Goal: Task Accomplishment & Management: Manage account settings

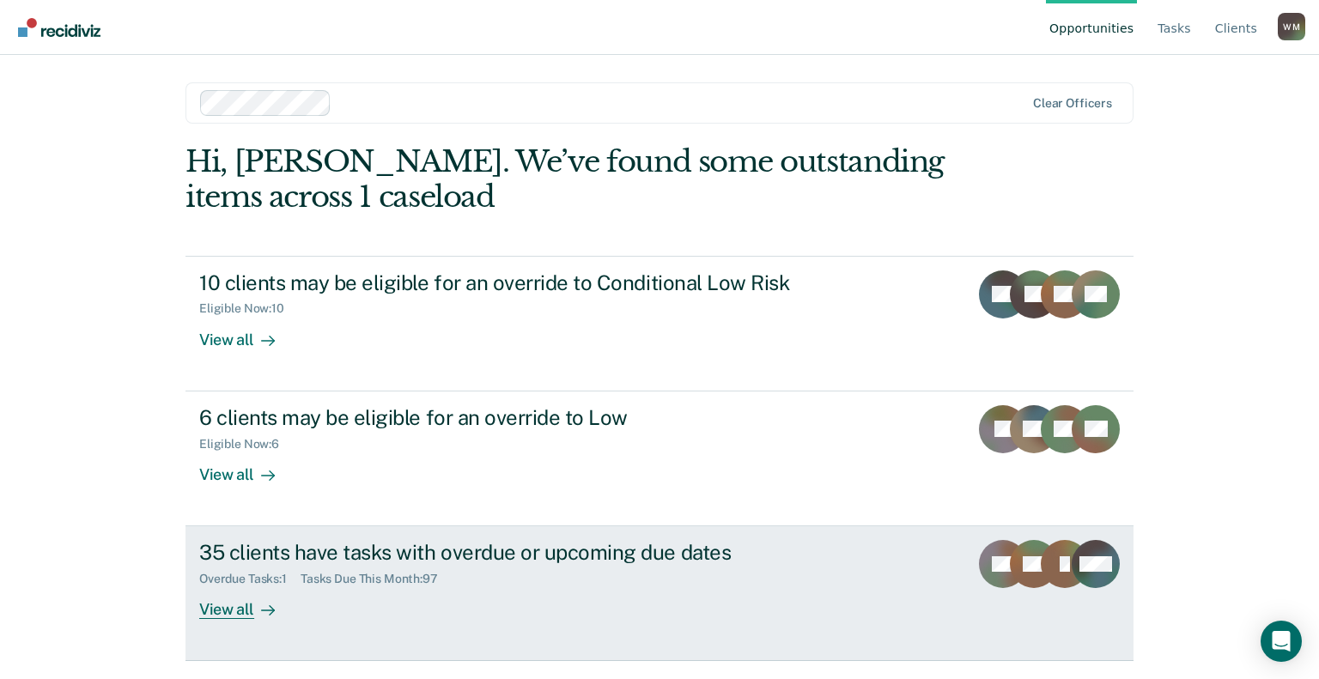
click at [541, 558] on div "35 clients have tasks with overdue or upcoming due dates" at bounding box center [500, 552] width 603 height 25
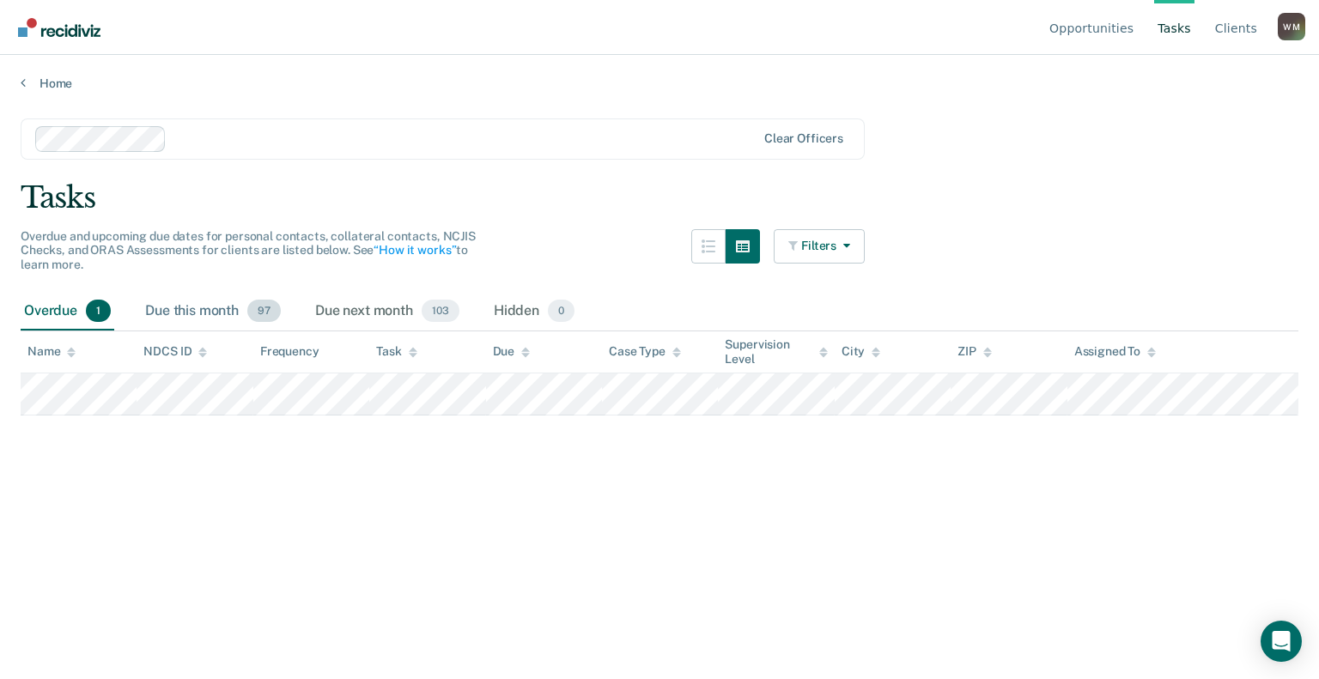
click at [227, 311] on div "Due this month 97" at bounding box center [213, 312] width 143 height 38
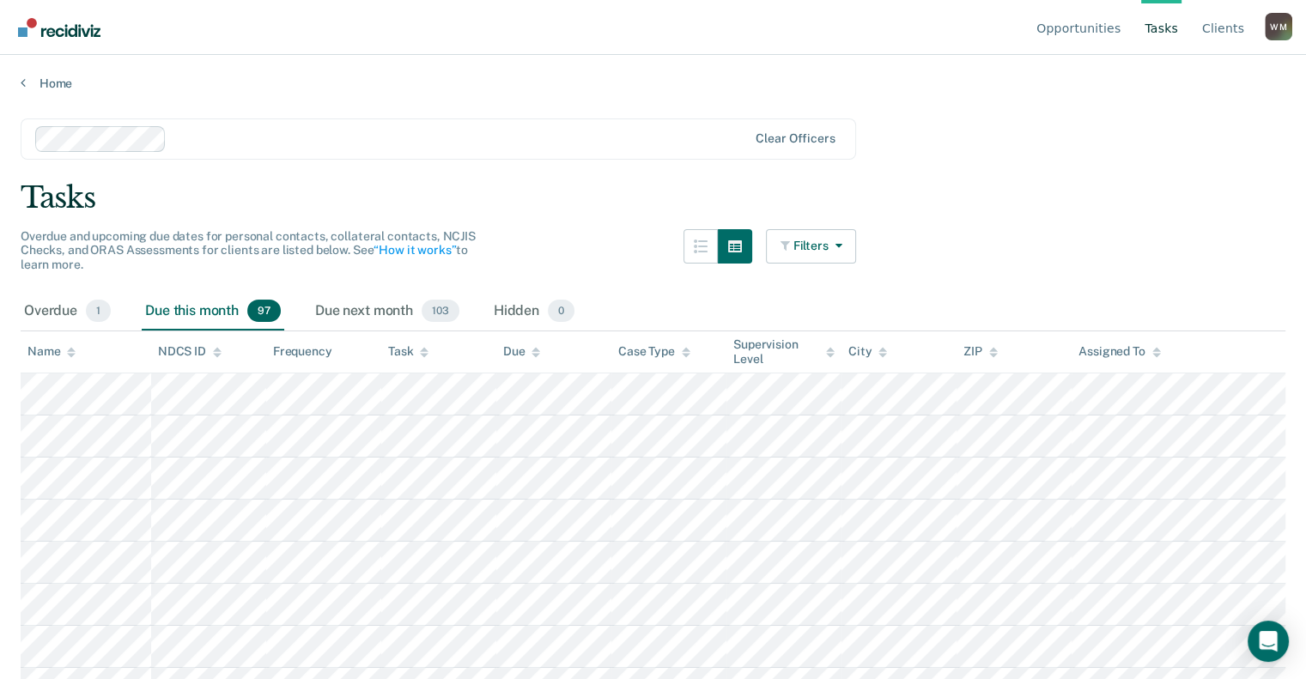
click at [428, 347] on icon at bounding box center [424, 352] width 9 height 11
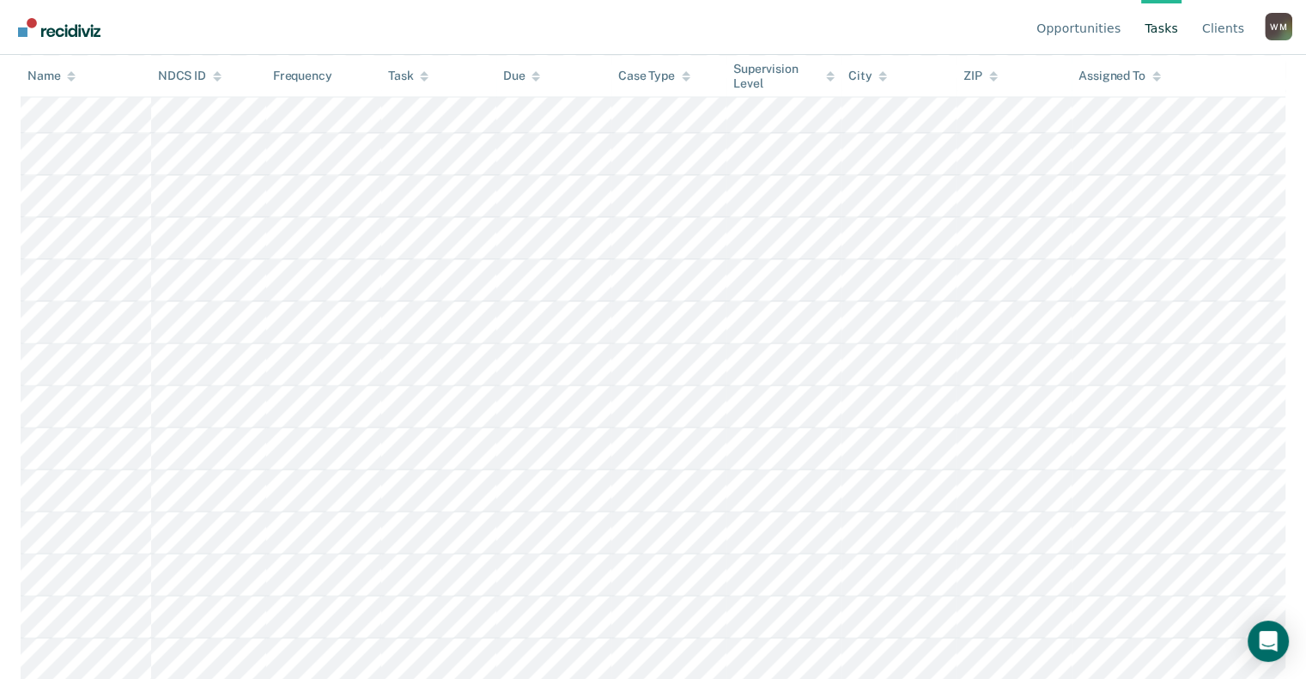
scroll to position [3344, 0]
